Goal: Task Accomplishment & Management: Manage account settings

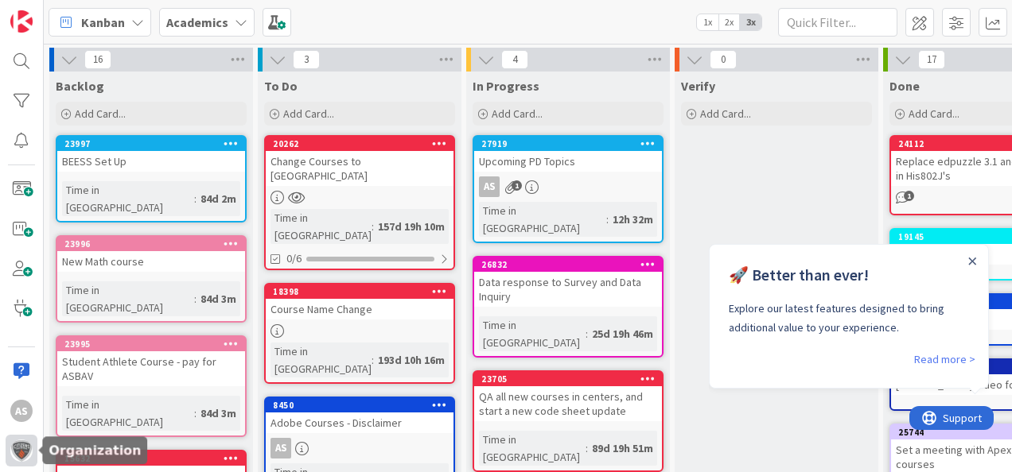
click at [14, 452] on img at bounding box center [21, 451] width 22 height 22
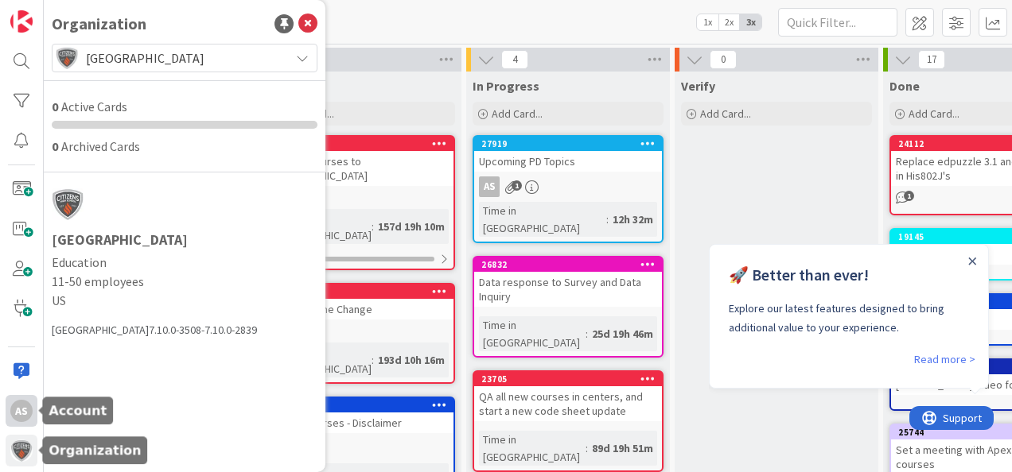
click at [9, 407] on div "AS" at bounding box center [22, 411] width 32 height 32
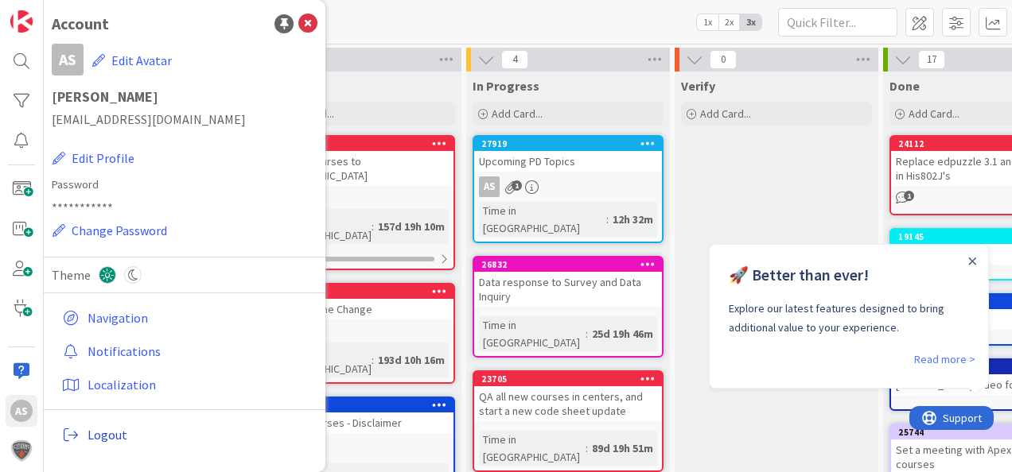
click at [106, 431] on span "Logout" at bounding box center [198, 434] width 223 height 19
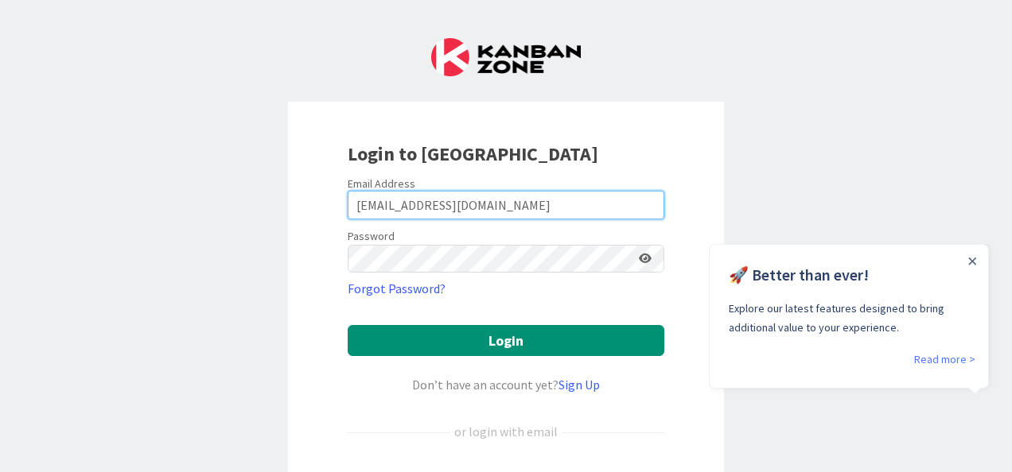
click at [488, 212] on input "[EMAIL_ADDRESS][DOMAIN_NAME]" at bounding box center [506, 205] width 316 height 29
type input "[PERSON_NAME][EMAIL_ADDRESS][PERSON_NAME][DOMAIN_NAME]"
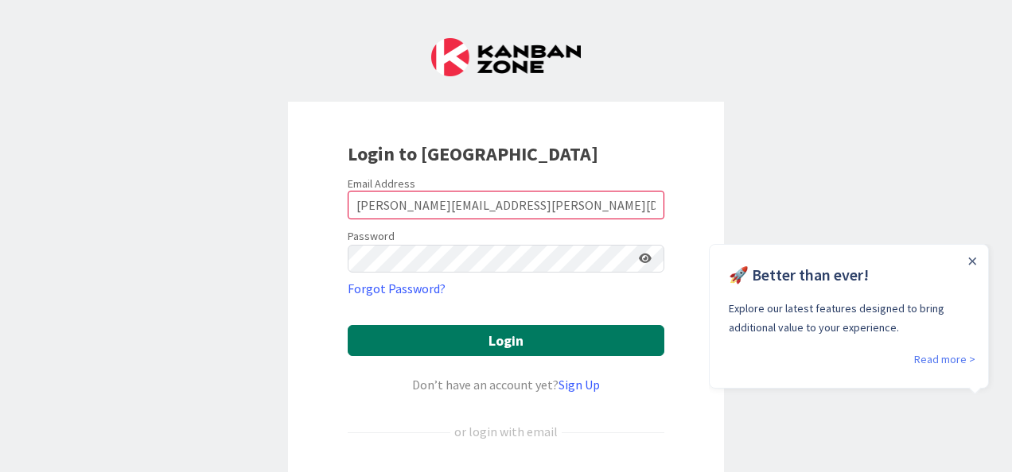
click at [496, 337] on button "Login" at bounding box center [506, 340] width 316 height 31
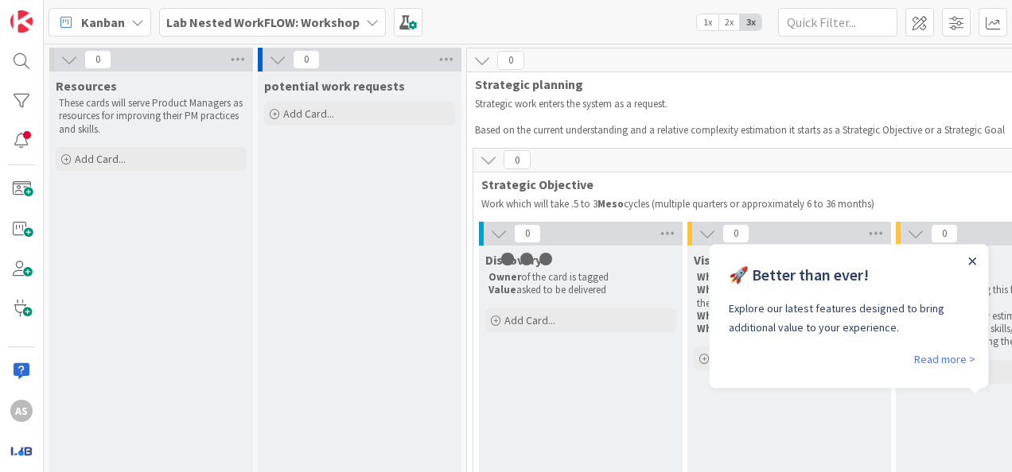
click at [973, 262] on icon "Close Announcement" at bounding box center [972, 261] width 7 height 7
